Goal: Transaction & Acquisition: Purchase product/service

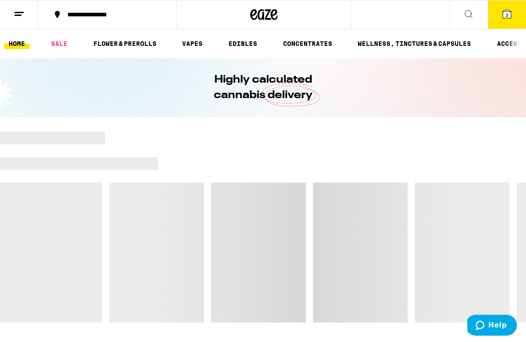
click at [503, 16] on icon at bounding box center [507, 14] width 8 height 8
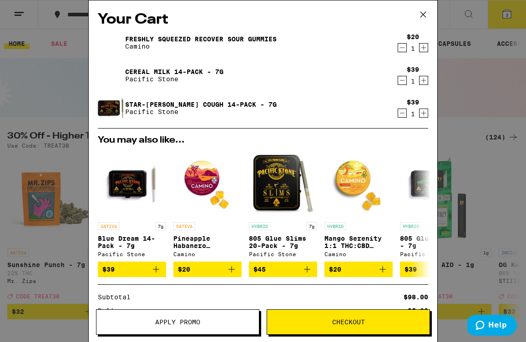
click at [425, 16] on icon at bounding box center [423, 15] width 14 height 14
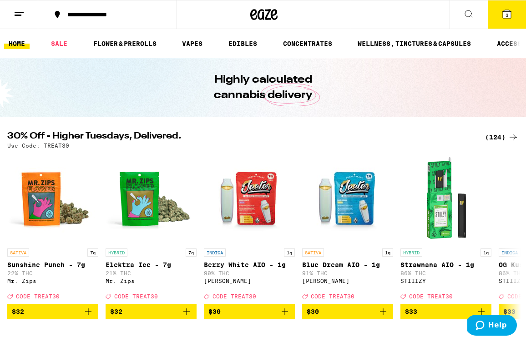
click at [508, 15] on span "3" at bounding box center [506, 14] width 3 height 5
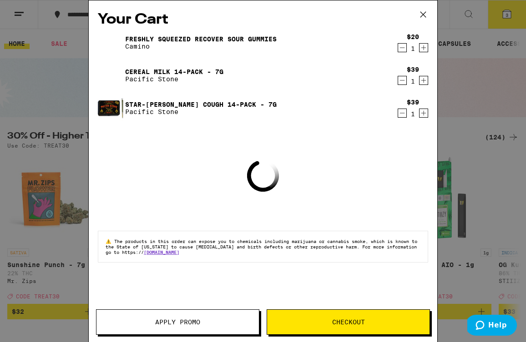
click at [421, 15] on icon at bounding box center [423, 15] width 14 height 14
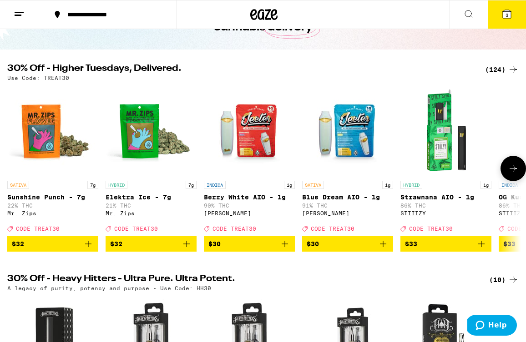
scroll to position [59, 0]
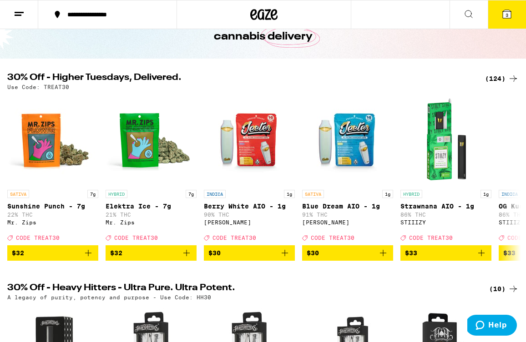
click at [493, 75] on div "(124)" at bounding box center [502, 78] width 34 height 11
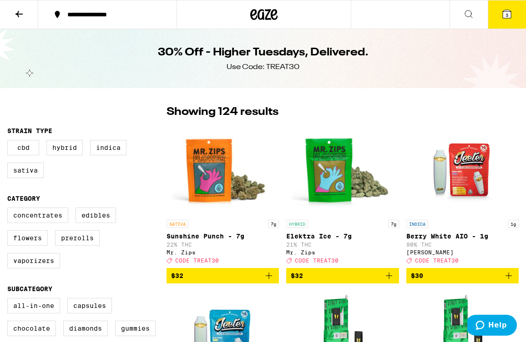
click at [506, 16] on span "3" at bounding box center [506, 14] width 3 height 5
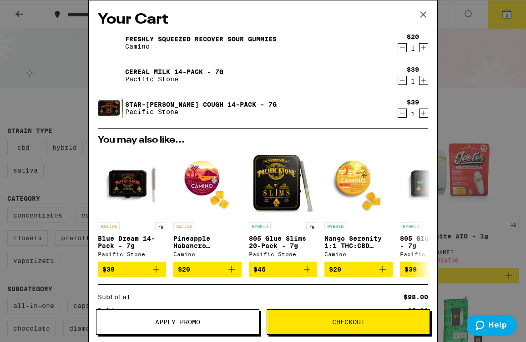
click at [151, 327] on button "Apply Promo" at bounding box center [177, 322] width 163 height 25
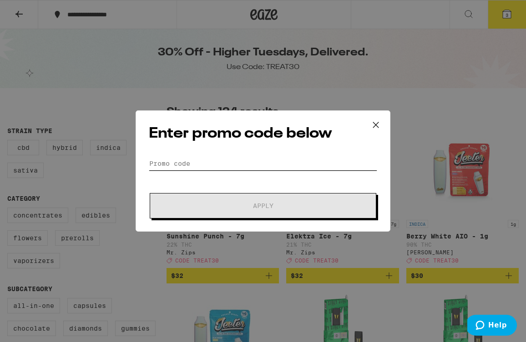
click at [179, 165] on input "Promo Code" at bounding box center [263, 164] width 228 height 14
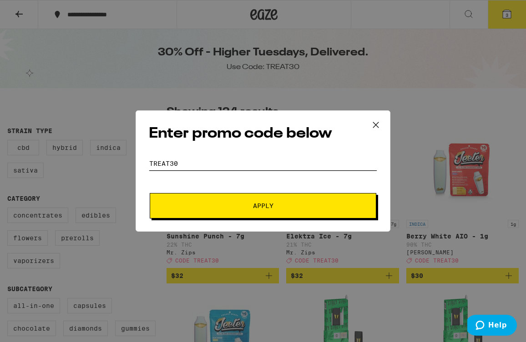
type input "treat30"
click at [263, 206] on button "Apply" at bounding box center [263, 205] width 226 height 25
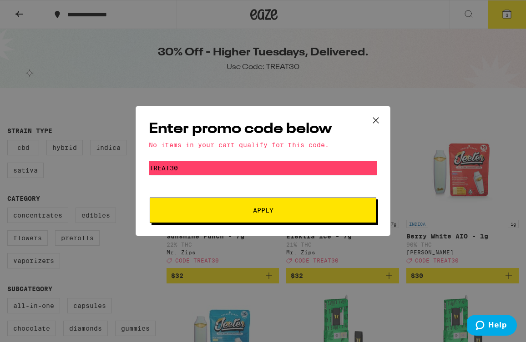
click at [372, 119] on icon at bounding box center [376, 121] width 14 height 14
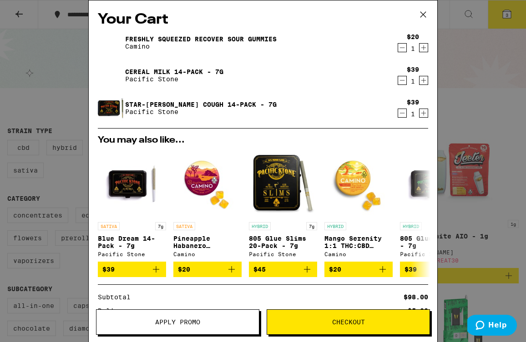
click at [423, 16] on icon at bounding box center [423, 15] width 14 height 14
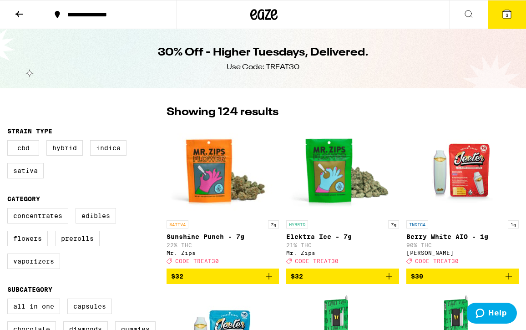
click at [509, 14] on icon at bounding box center [507, 14] width 8 height 8
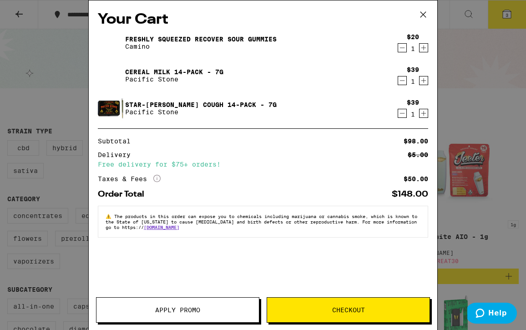
click at [399, 48] on icon "Decrement" at bounding box center [402, 47] width 8 height 11
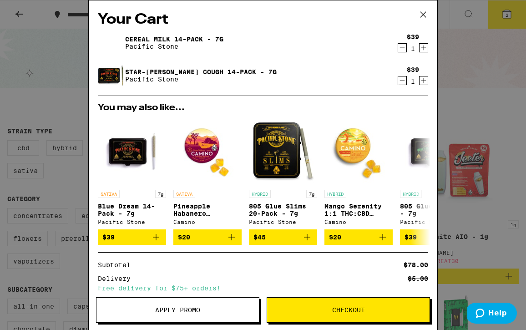
click at [293, 308] on span "Checkout" at bounding box center [348, 310] width 162 height 6
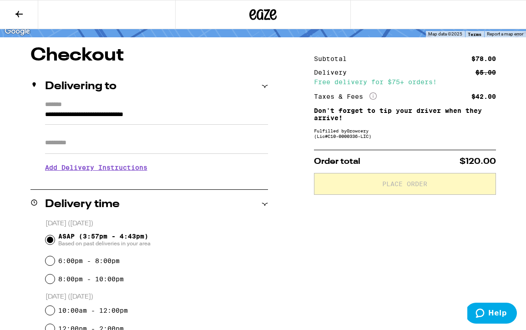
scroll to position [65, 0]
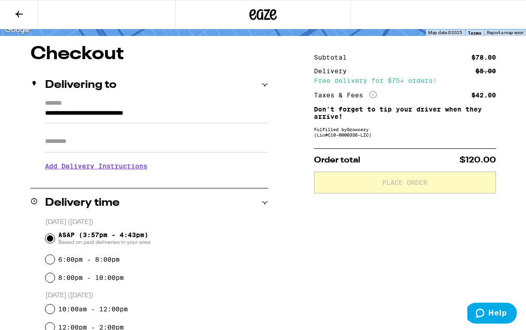
click at [370, 94] on icon "More Info" at bounding box center [372, 94] width 7 height 7
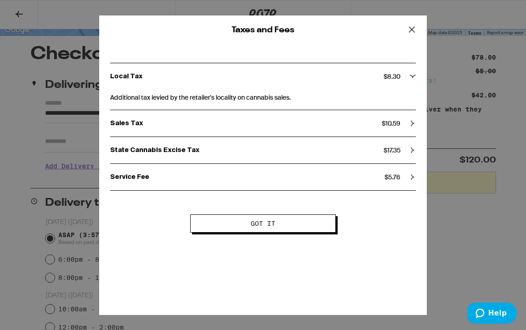
click at [313, 231] on button "Got it" at bounding box center [263, 223] width 146 height 18
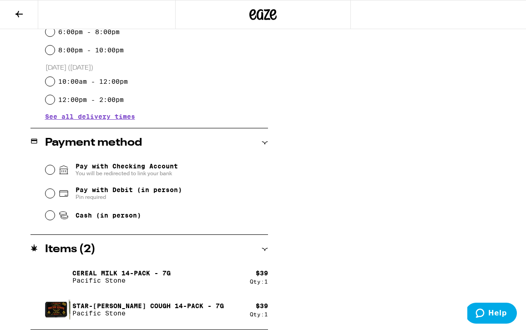
scroll to position [292, 0]
click at [48, 195] on input "Pay with Debit (in person) Pin required" at bounding box center [49, 193] width 9 height 9
radio input "true"
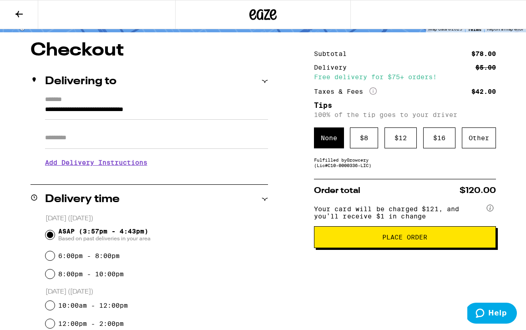
scroll to position [69, 0]
click at [477, 144] on div "Other" at bounding box center [479, 137] width 34 height 21
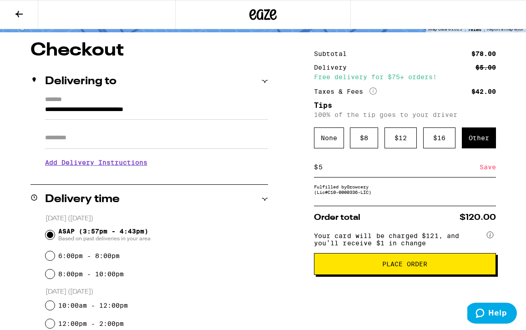
type input "5"
click at [492, 169] on div "Save" at bounding box center [487, 167] width 16 height 20
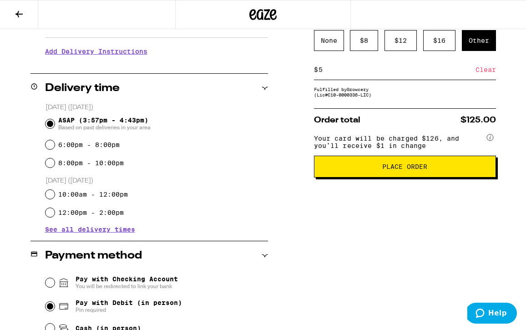
scroll to position [169, 0]
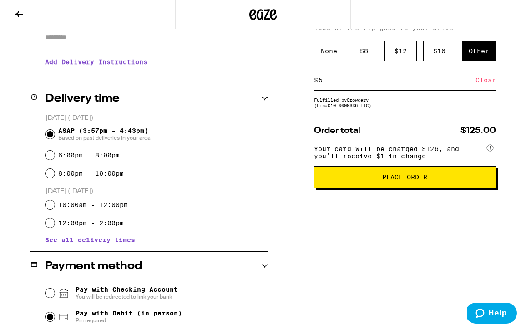
click at [360, 180] on span "Place Order" at bounding box center [405, 177] width 166 height 6
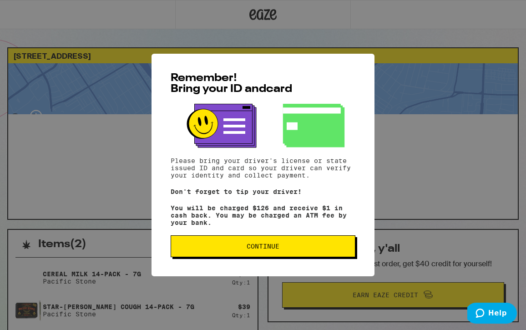
click at [284, 255] on button "Continue" at bounding box center [263, 246] width 185 height 22
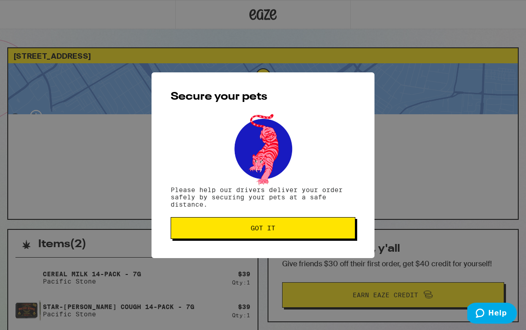
click at [272, 230] on span "Got it" at bounding box center [263, 228] width 25 height 6
